Goal: Find specific fact: Find specific fact

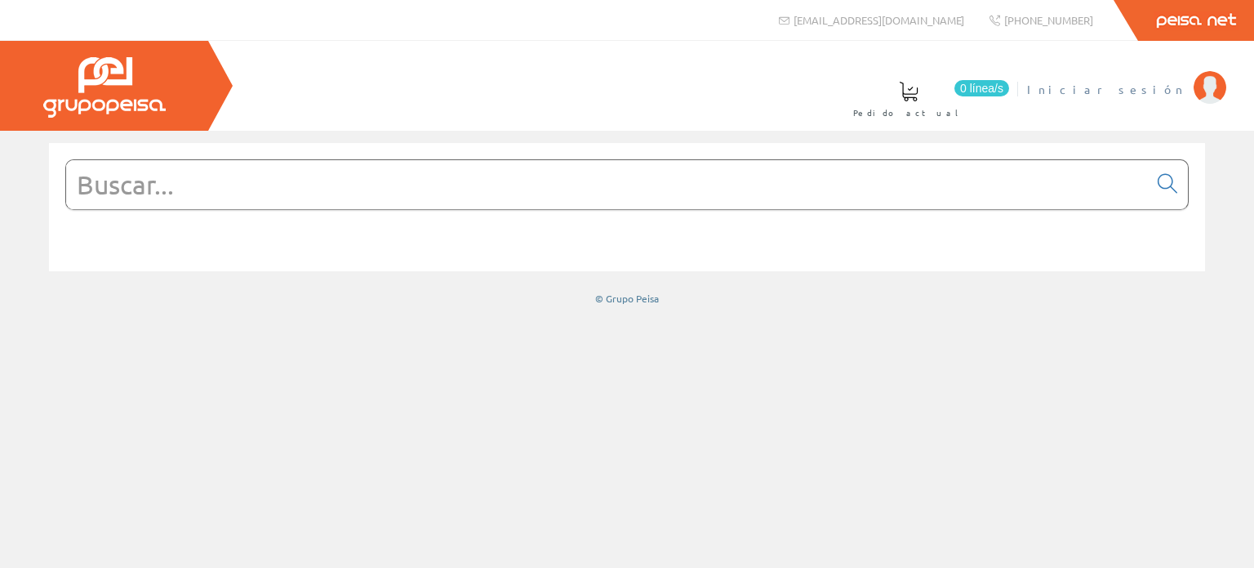
click at [1165, 91] on span "Iniciar sesión" at bounding box center [1106, 89] width 158 height 16
click at [118, 203] on input "text" at bounding box center [607, 184] width 1082 height 49
paste input "1SBL157001R1310"
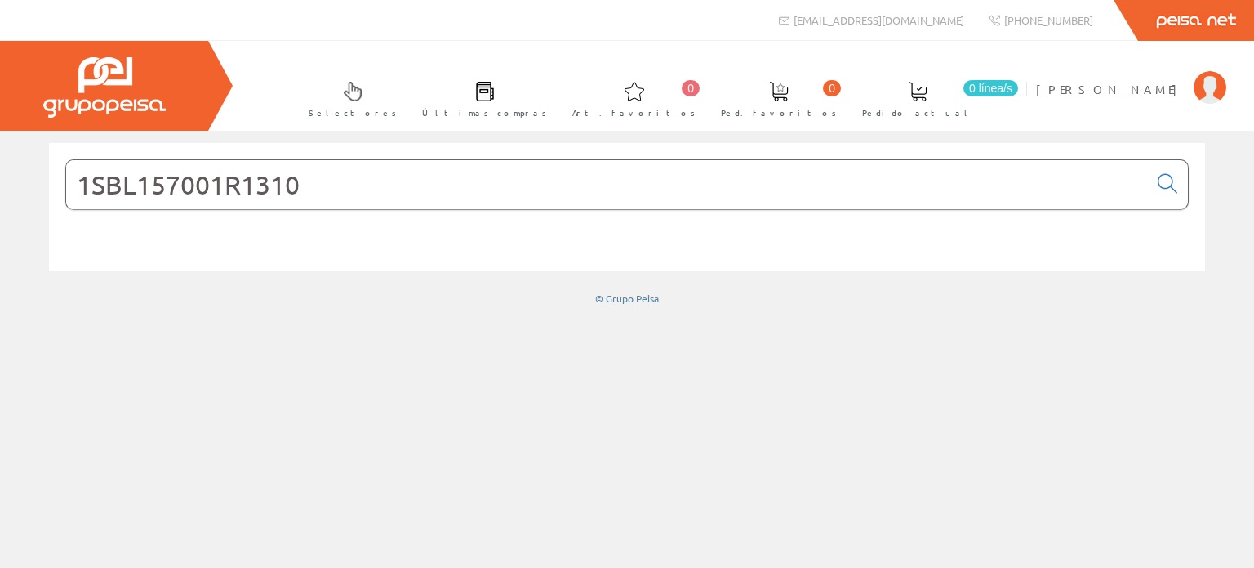
type input "1SBL157001R1310"
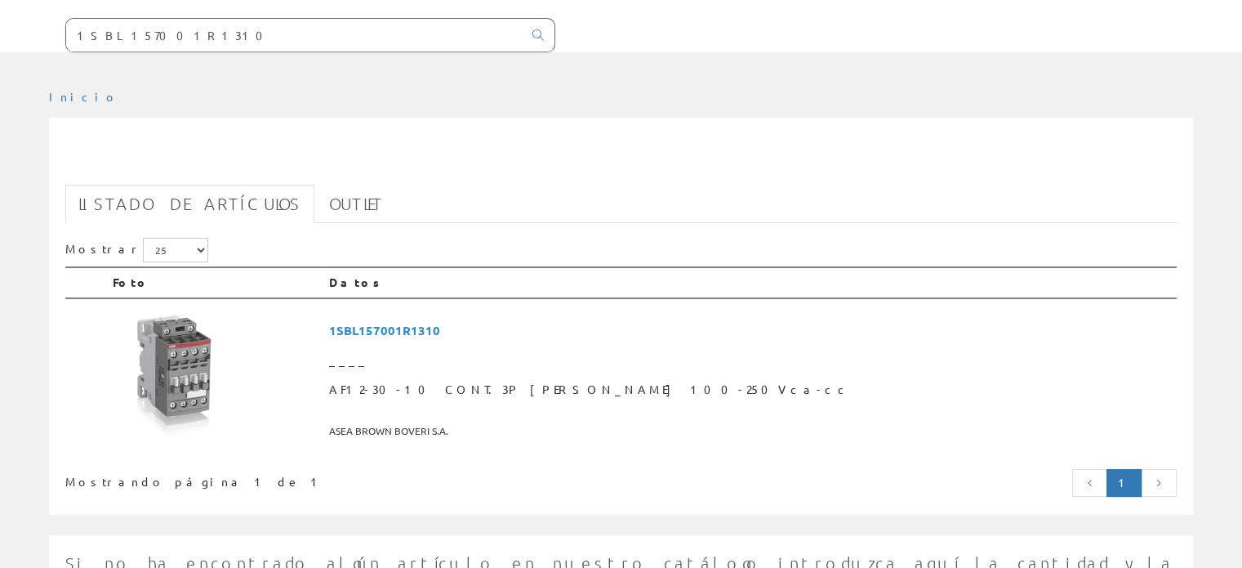
scroll to position [163, 0]
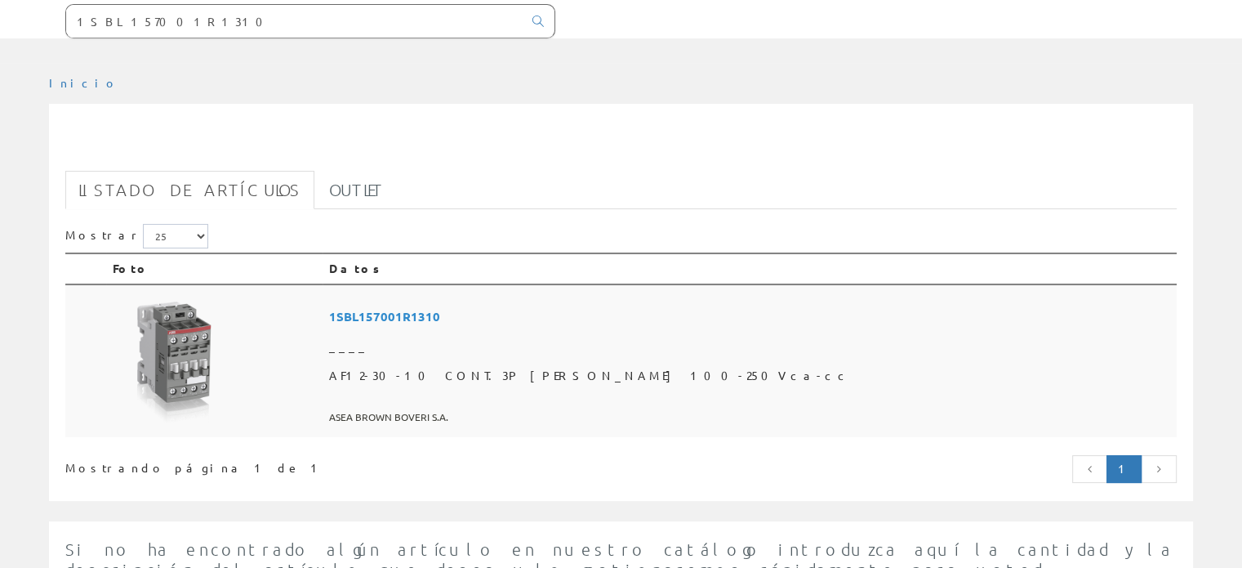
click at [185, 349] on img at bounding box center [174, 362] width 122 height 122
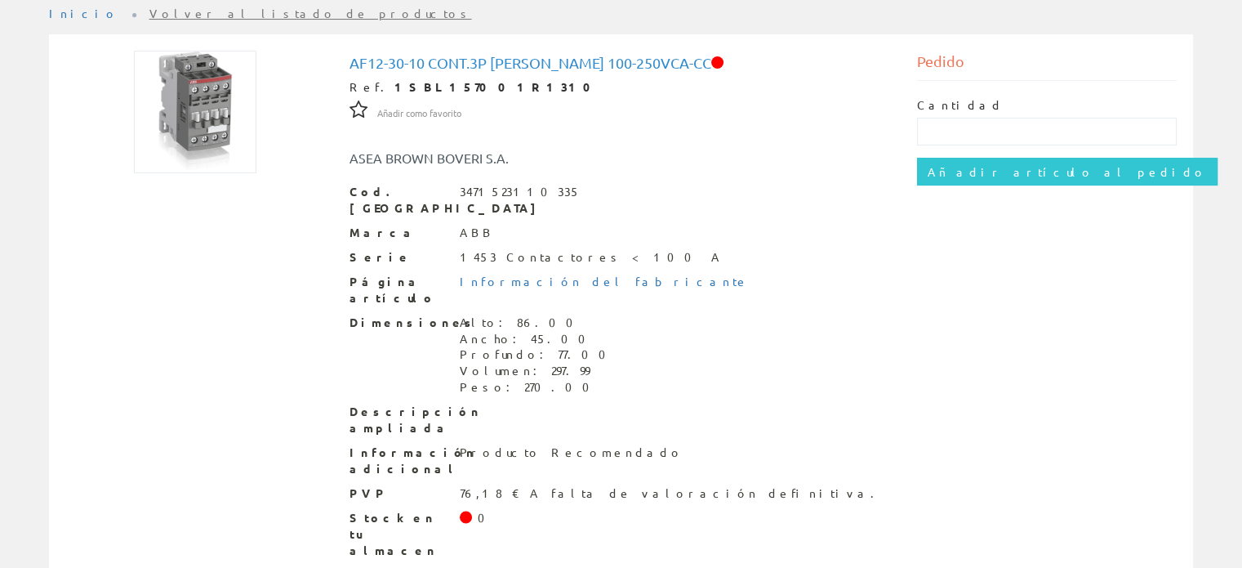
scroll to position [245, 0]
